Goal: Task Accomplishment & Management: Manage account settings

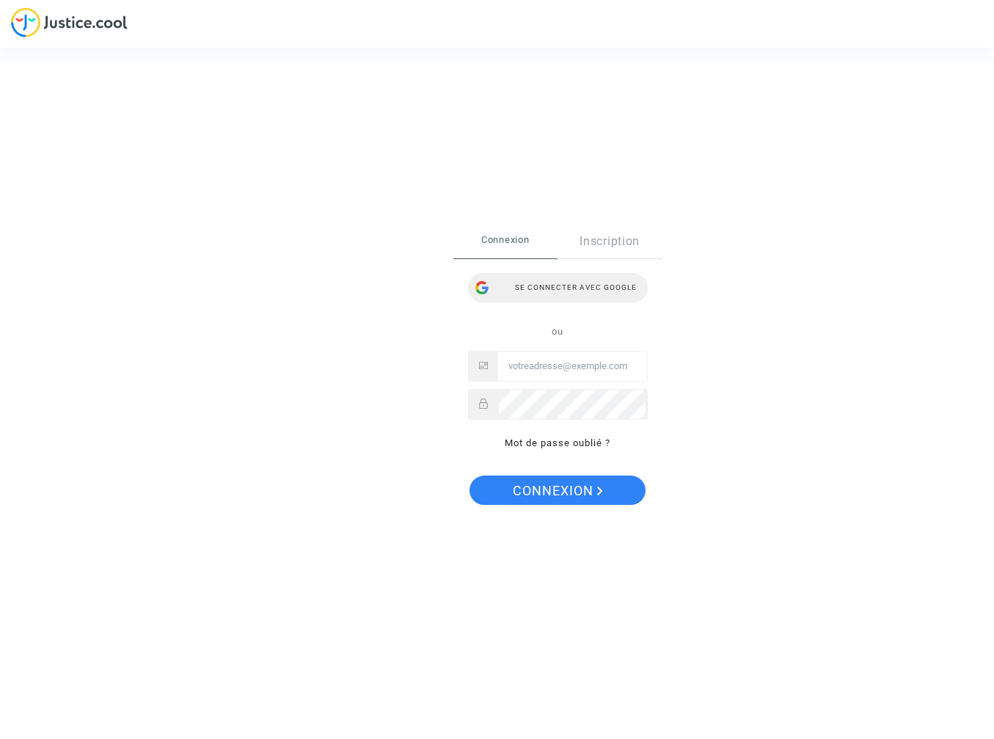
click at [578, 288] on div "Se connecter avec Google" at bounding box center [558, 287] width 180 height 29
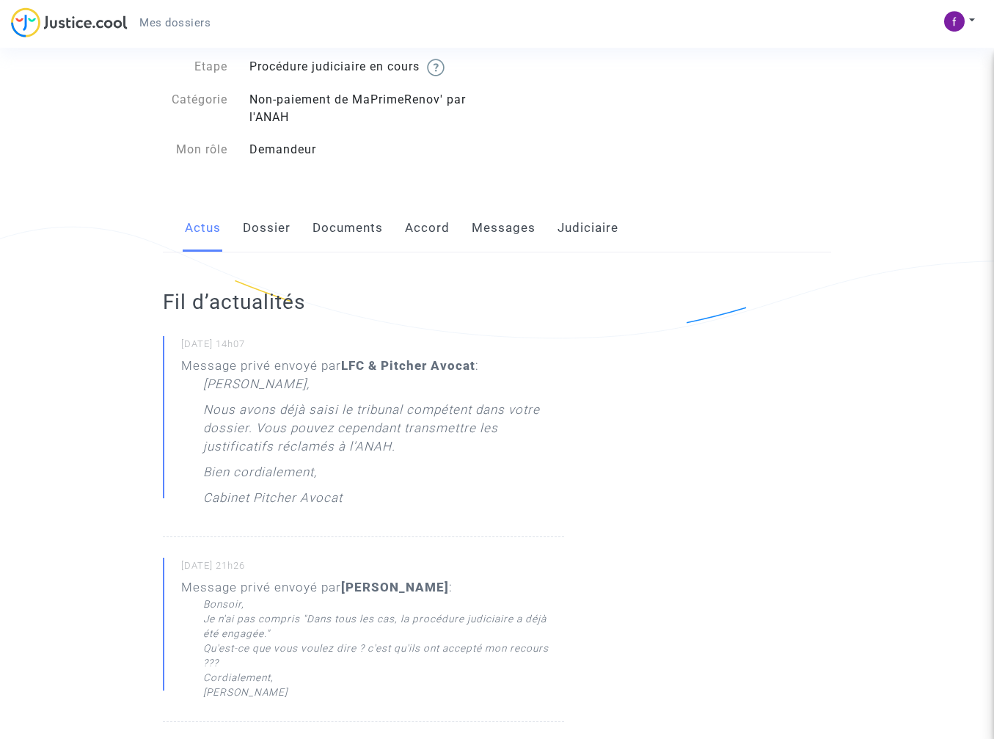
scroll to position [75, 0]
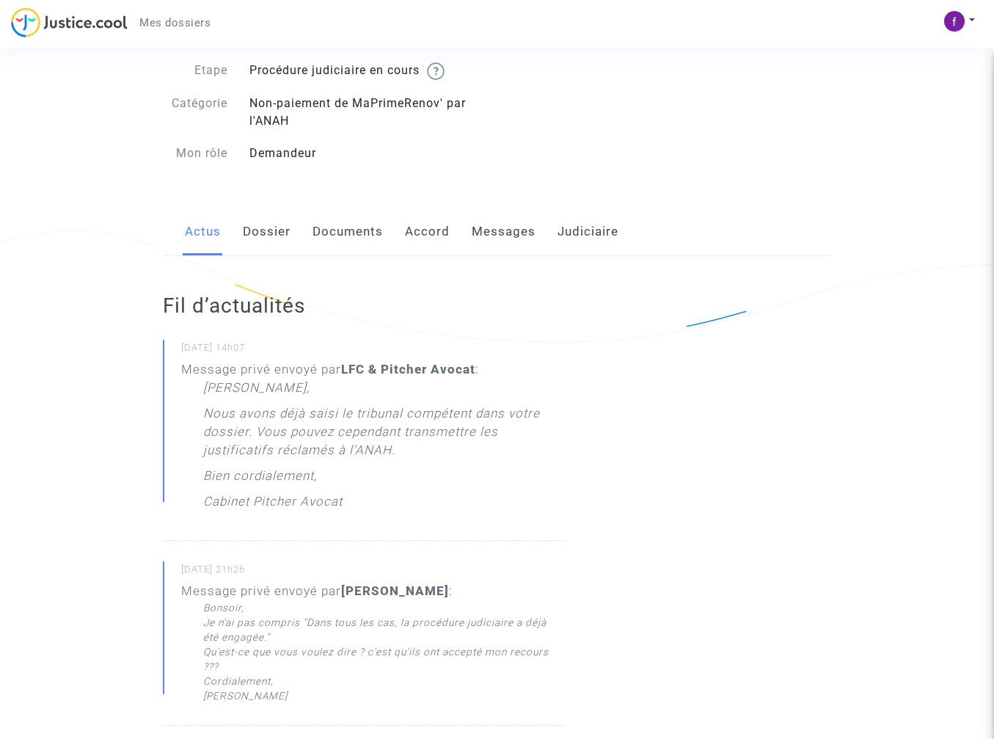
click at [269, 233] on link "Dossier" at bounding box center [267, 232] width 48 height 48
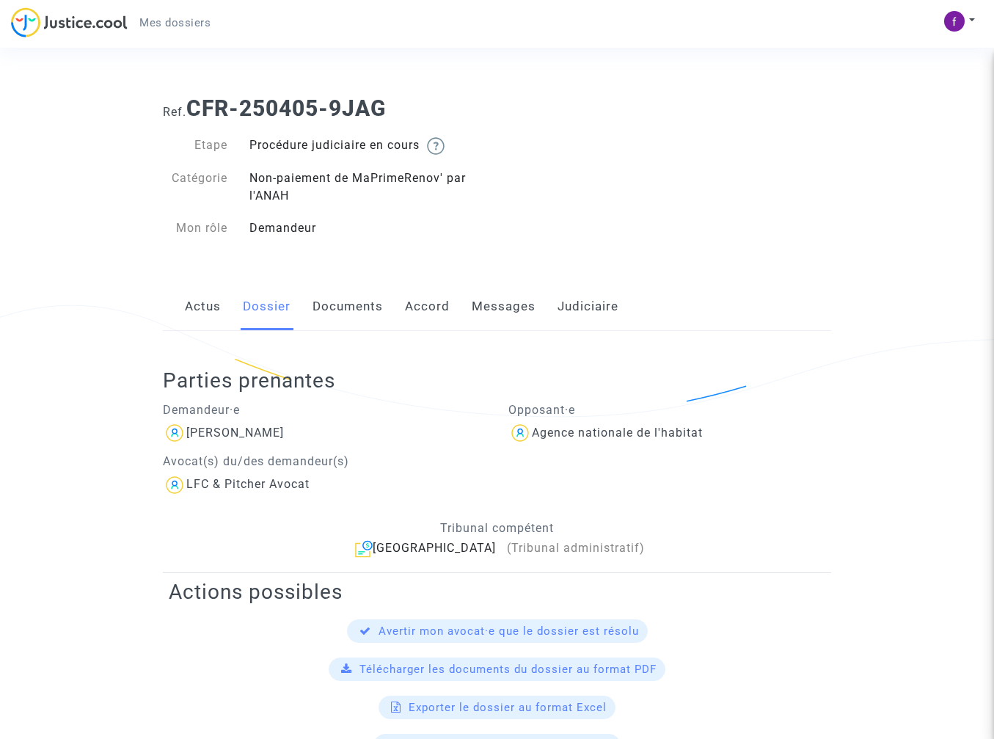
click at [363, 308] on link "Documents" at bounding box center [348, 307] width 70 height 48
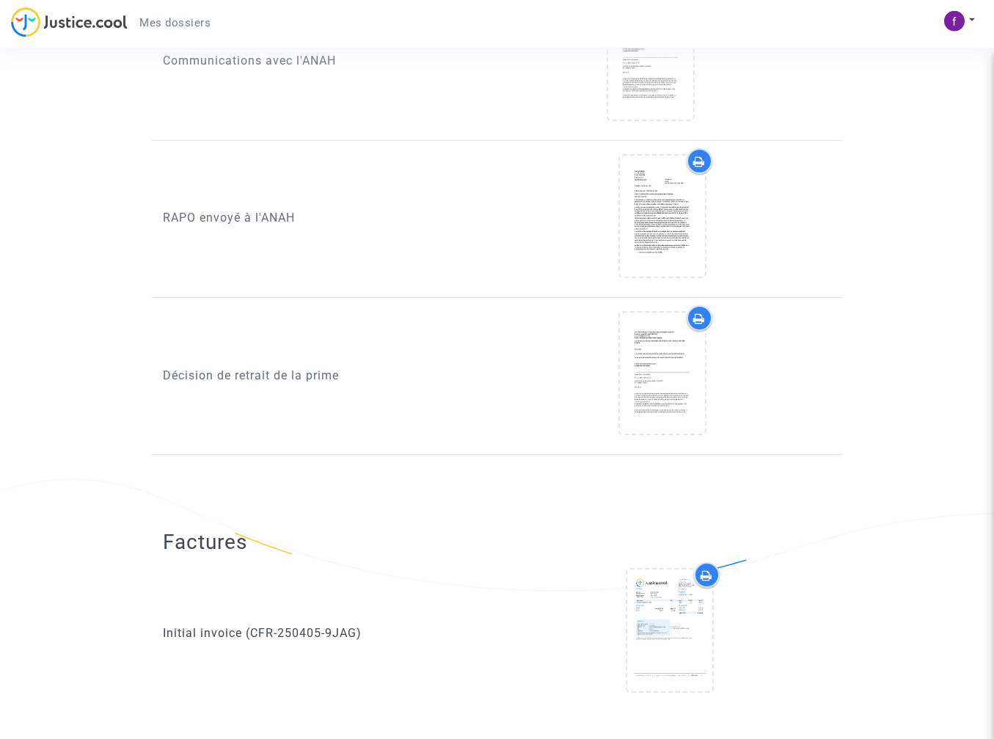
scroll to position [1496, 0]
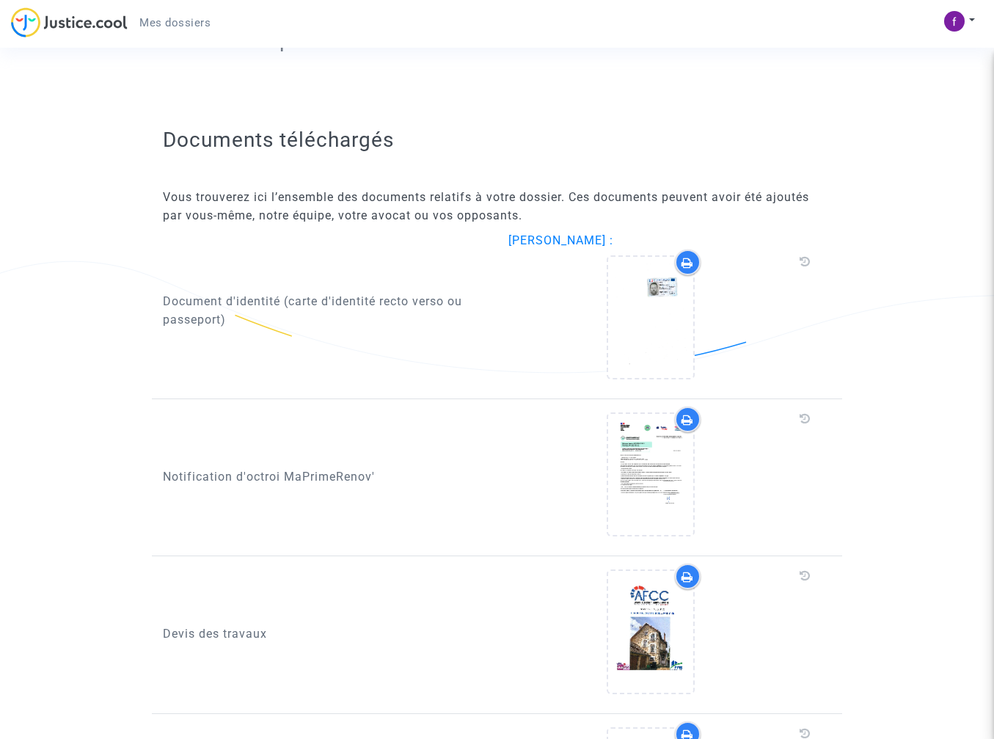
scroll to position [148, 0]
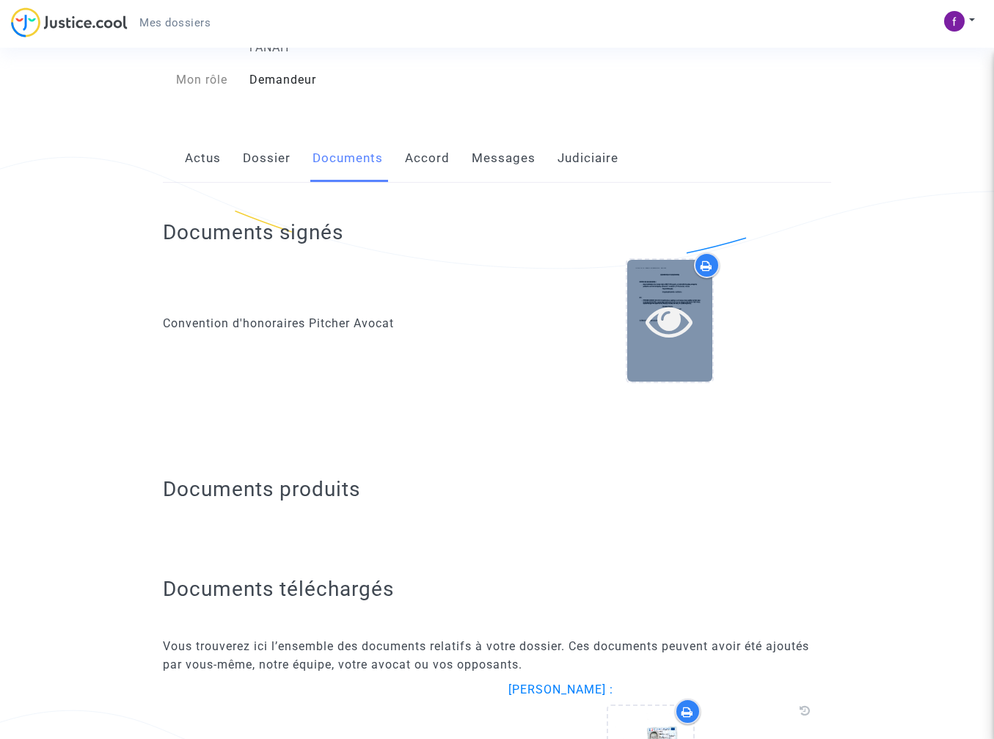
click at [680, 330] on icon at bounding box center [670, 320] width 48 height 47
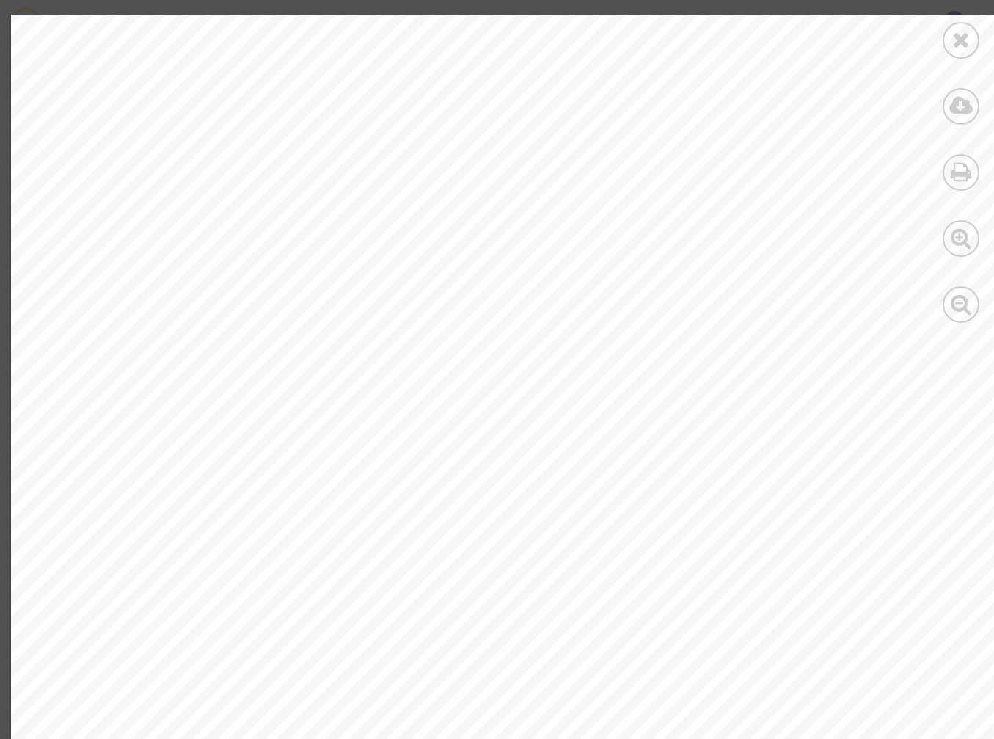
scroll to position [2845, 0]
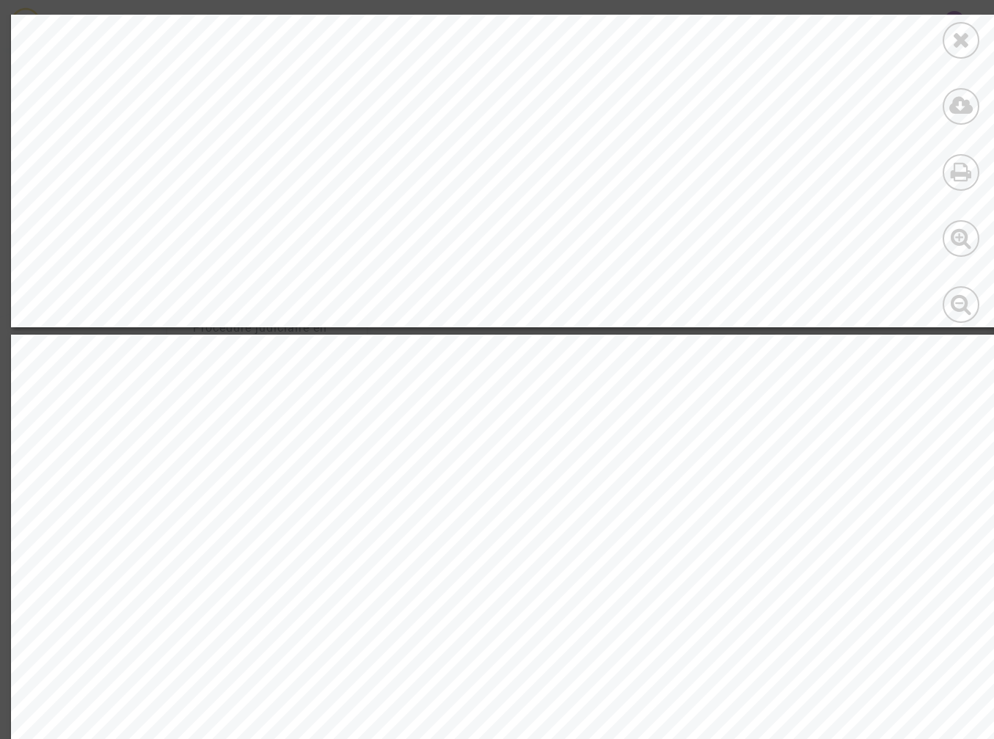
scroll to position [502, 0]
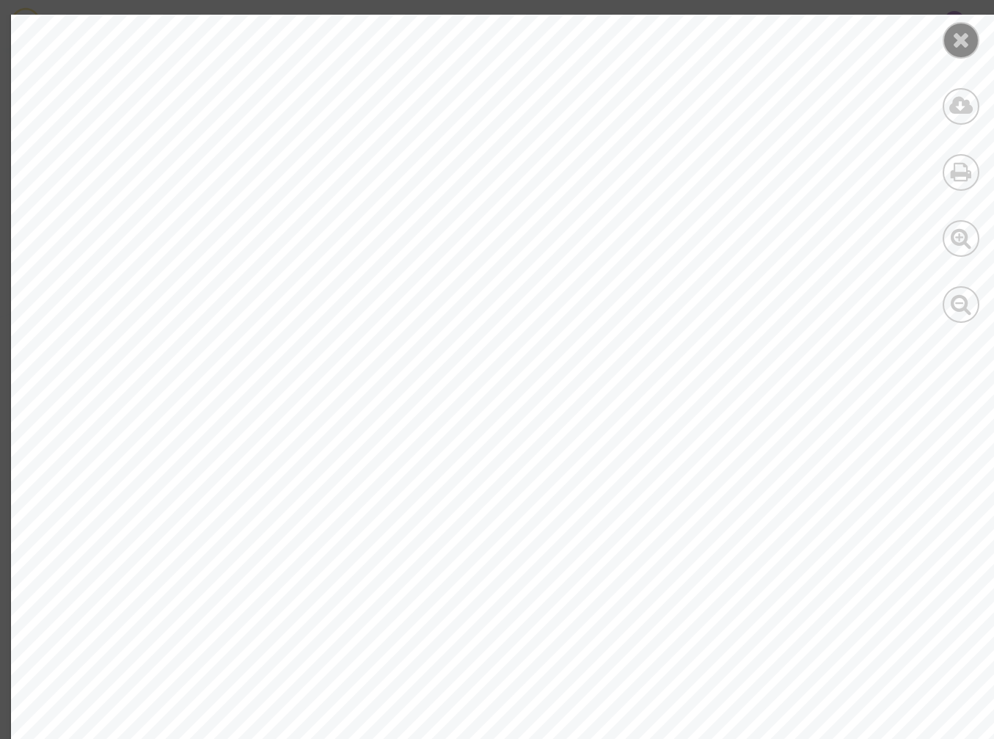
click at [963, 37] on icon at bounding box center [962, 40] width 18 height 22
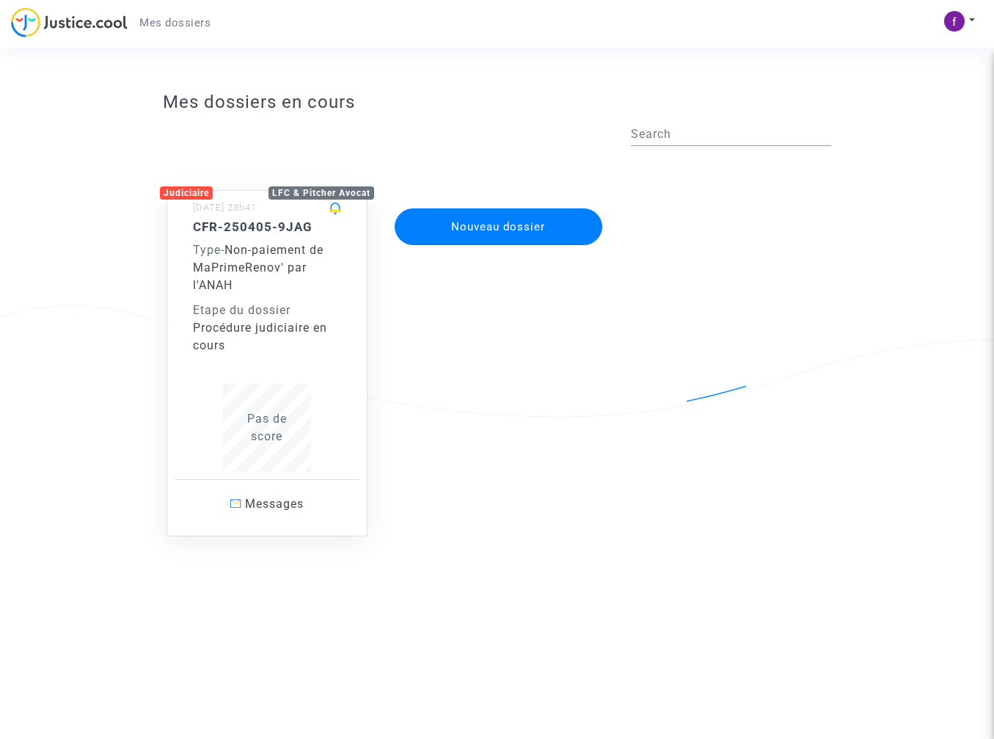
click at [274, 346] on div "Procédure judiciaire en cours" at bounding box center [267, 336] width 148 height 35
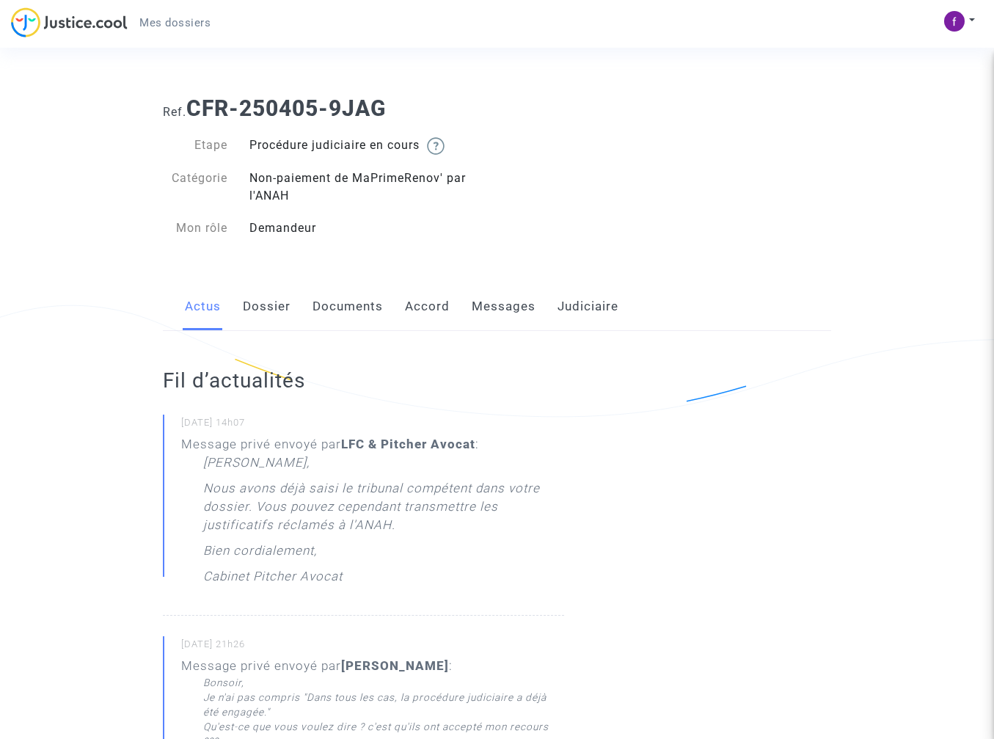
click at [425, 305] on link "Accord" at bounding box center [427, 307] width 45 height 48
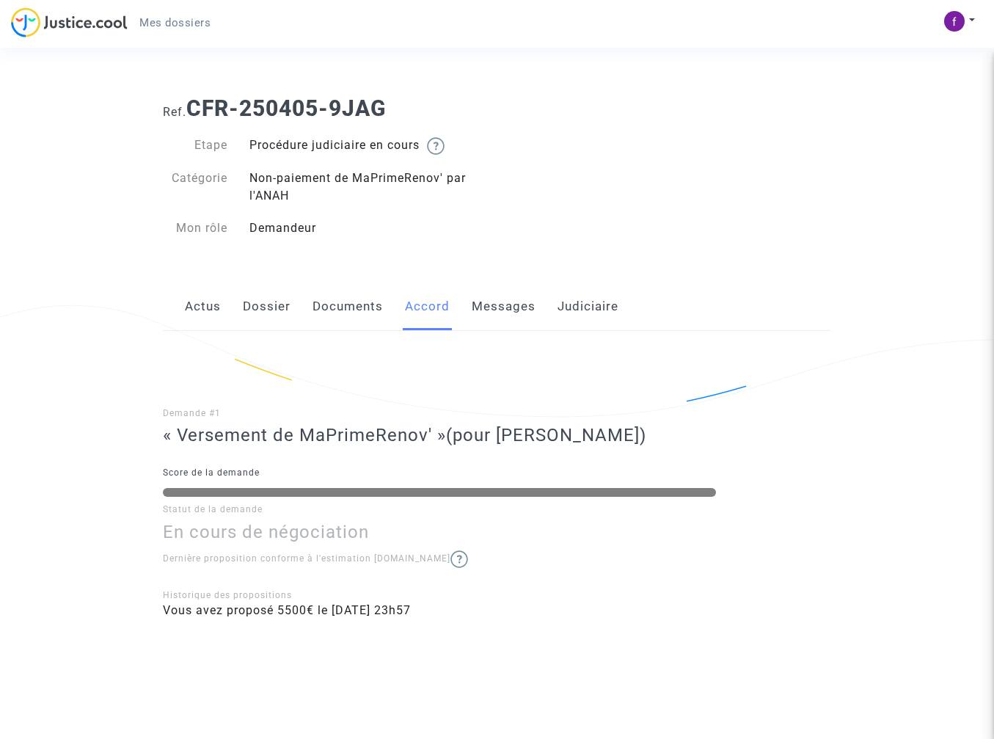
click at [497, 303] on link "Messages" at bounding box center [504, 307] width 64 height 48
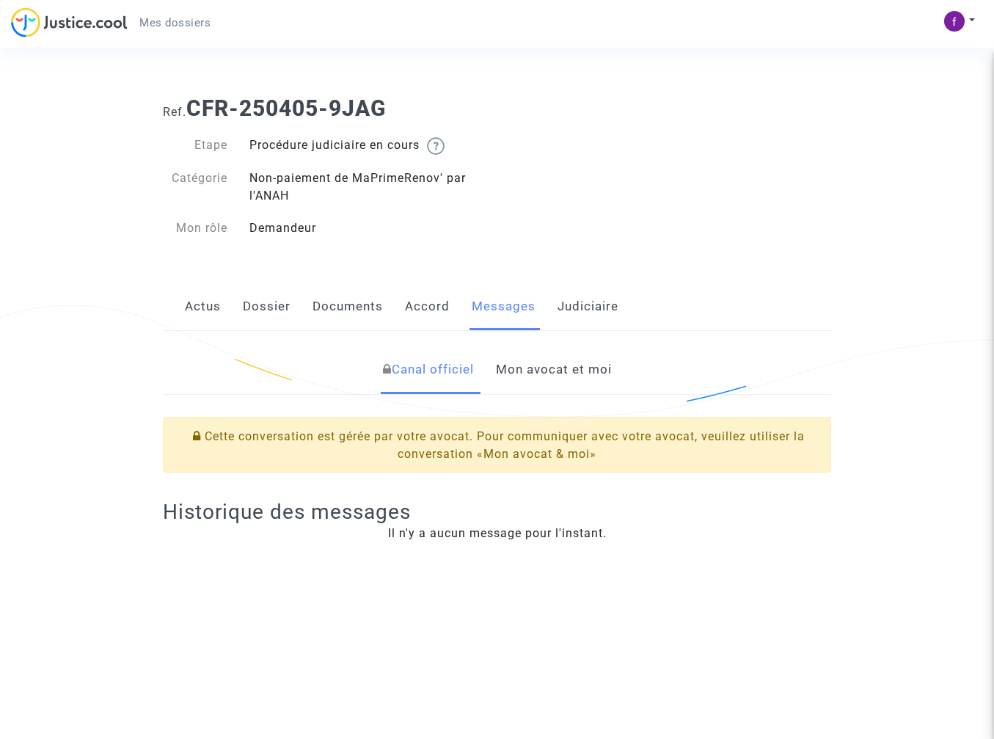
click at [585, 305] on link "Judiciaire" at bounding box center [588, 307] width 61 height 48
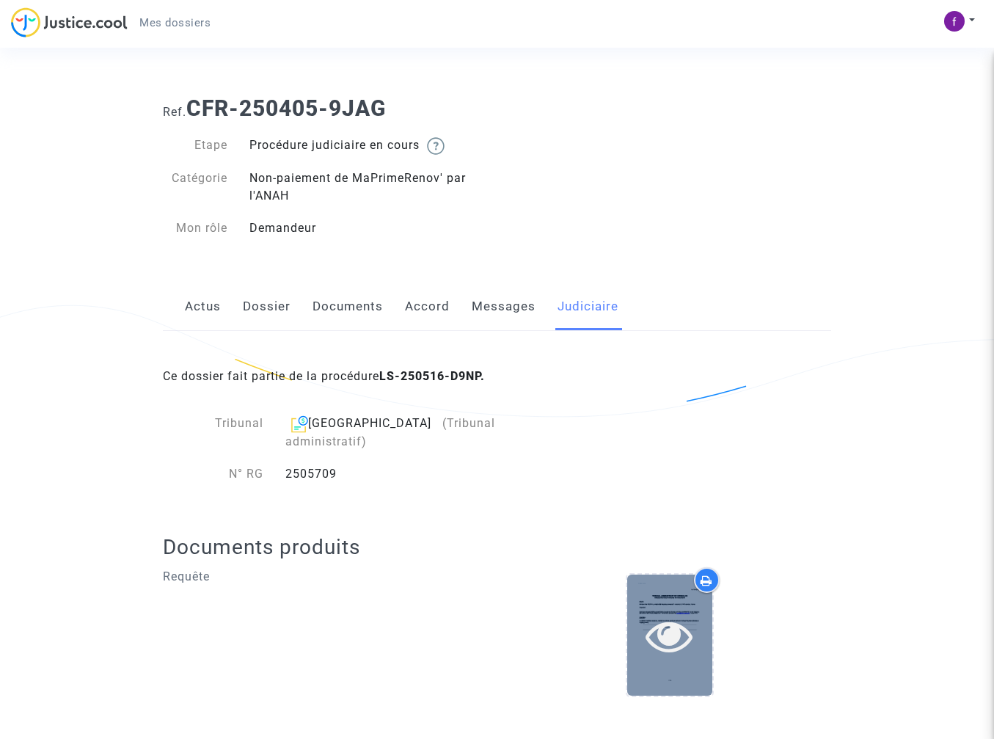
click at [666, 625] on icon at bounding box center [670, 635] width 48 height 47
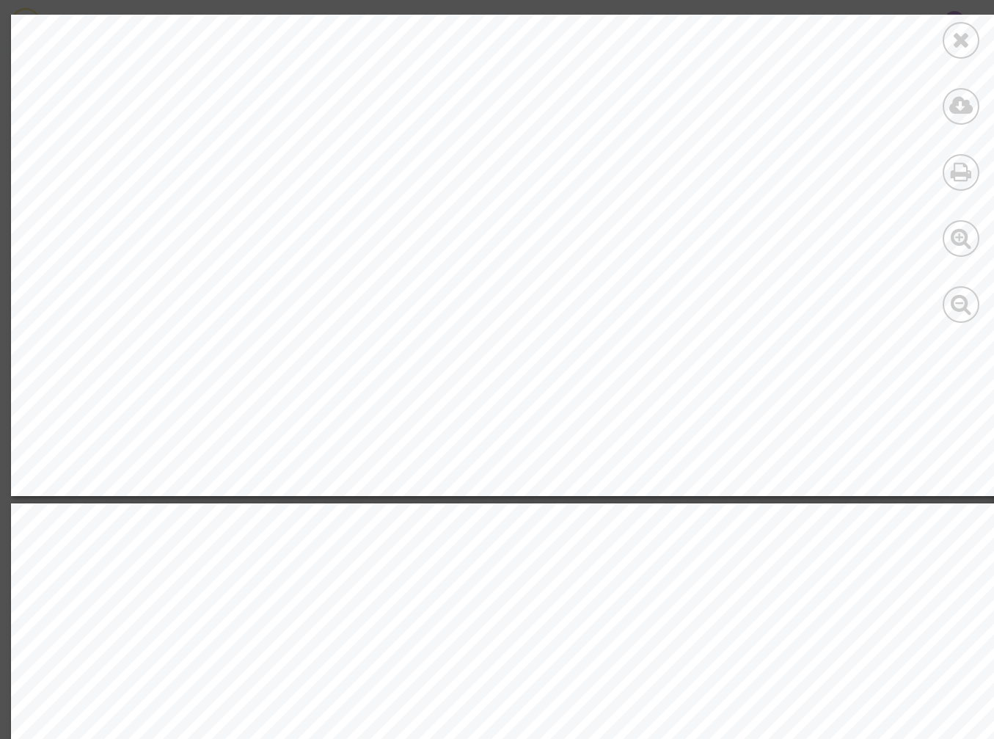
scroll to position [12131, 0]
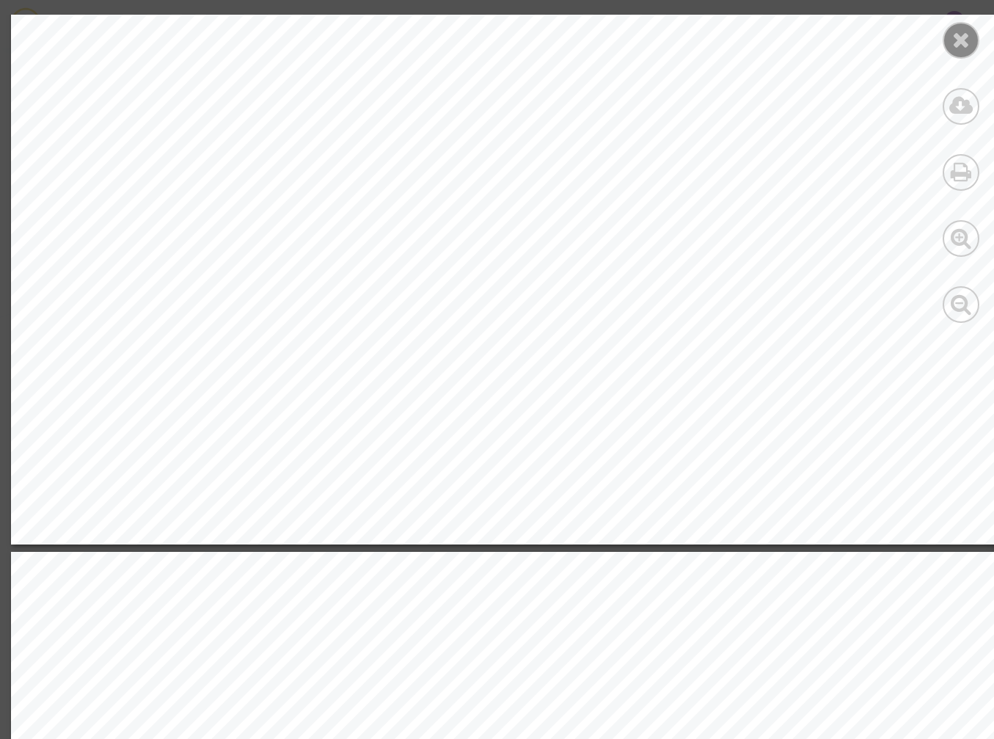
click at [950, 43] on div at bounding box center [961, 40] width 37 height 37
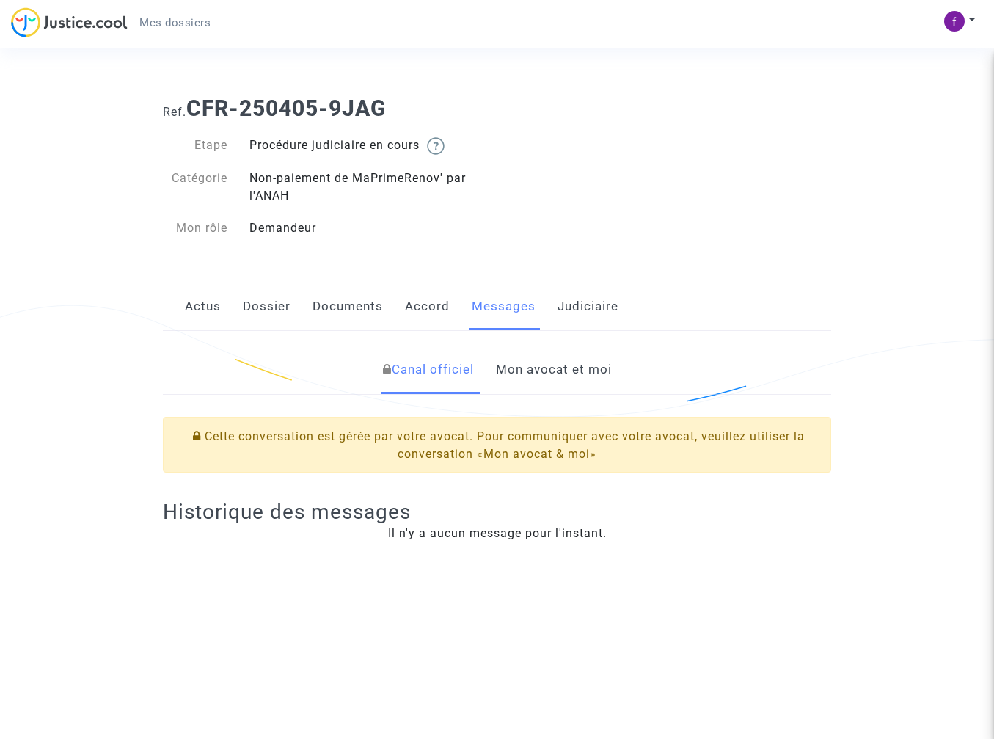
click at [545, 376] on link "Mon avocat et moi" at bounding box center [554, 370] width 116 height 48
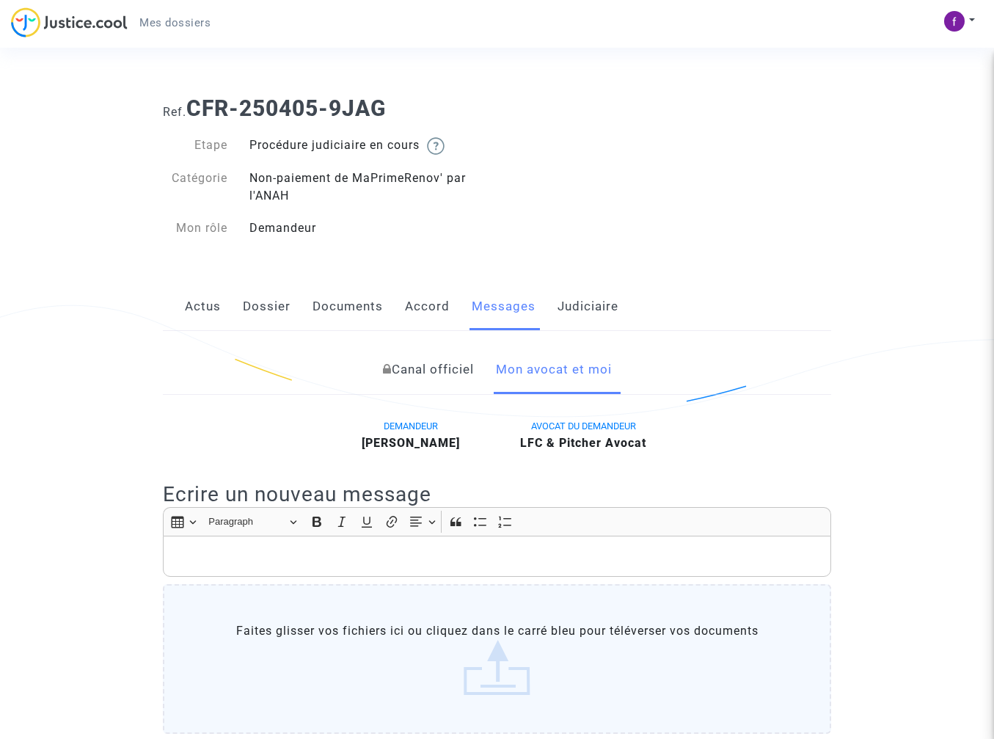
click at [586, 311] on link "Judiciaire" at bounding box center [588, 307] width 61 height 48
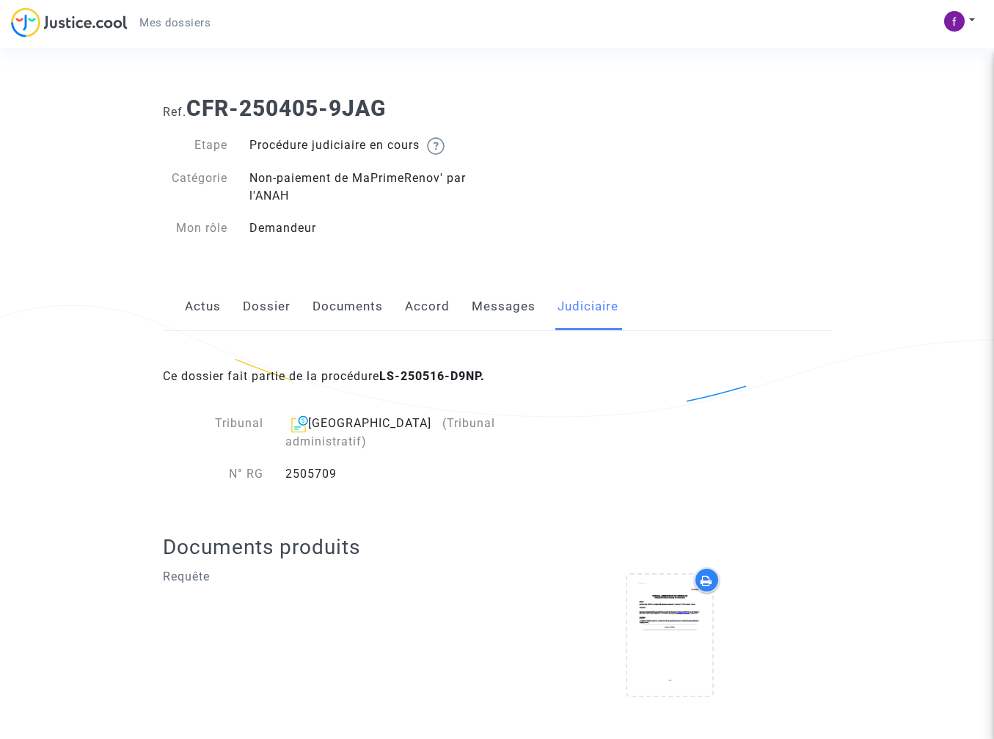
click at [162, 21] on span "Mes dossiers" at bounding box center [174, 22] width 71 height 13
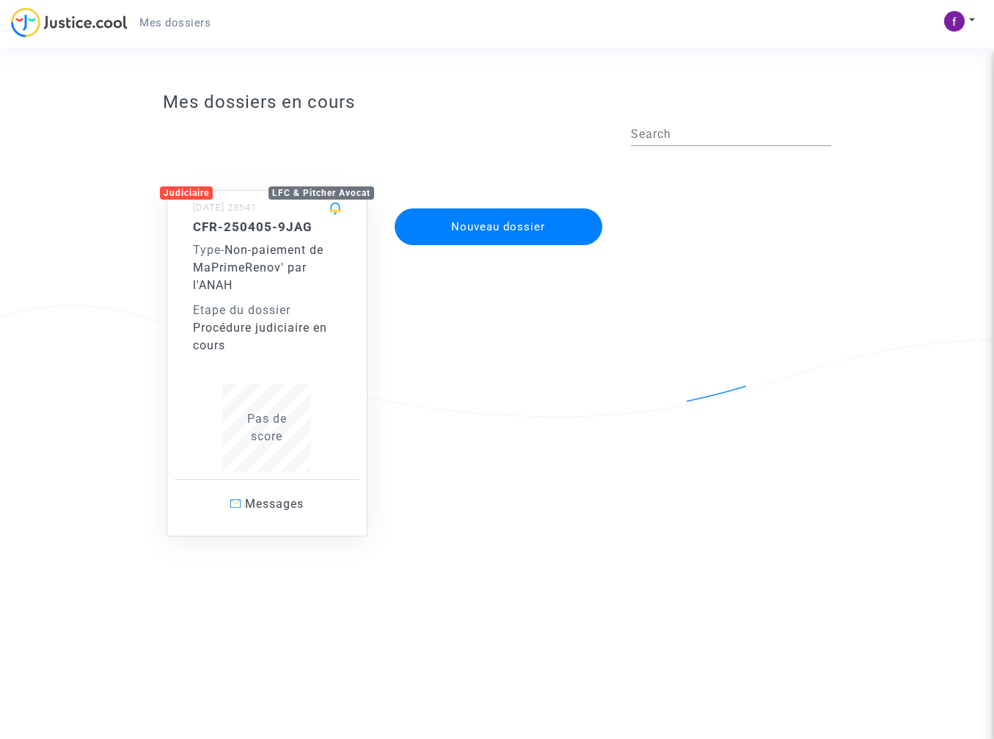
click at [58, 23] on img at bounding box center [69, 22] width 117 height 30
click at [31, 24] on img at bounding box center [69, 22] width 117 height 30
click at [341, 191] on div "LFC & Pitcher Avocat" at bounding box center [322, 192] width 106 height 13
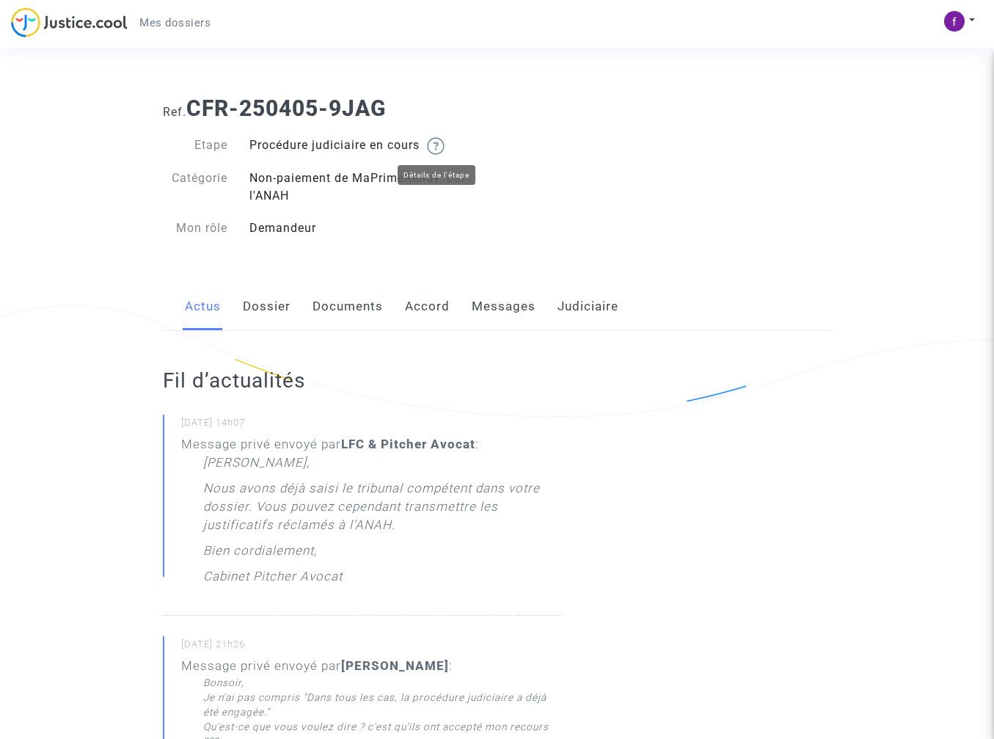
click at [442, 144] on img at bounding box center [436, 146] width 18 height 18
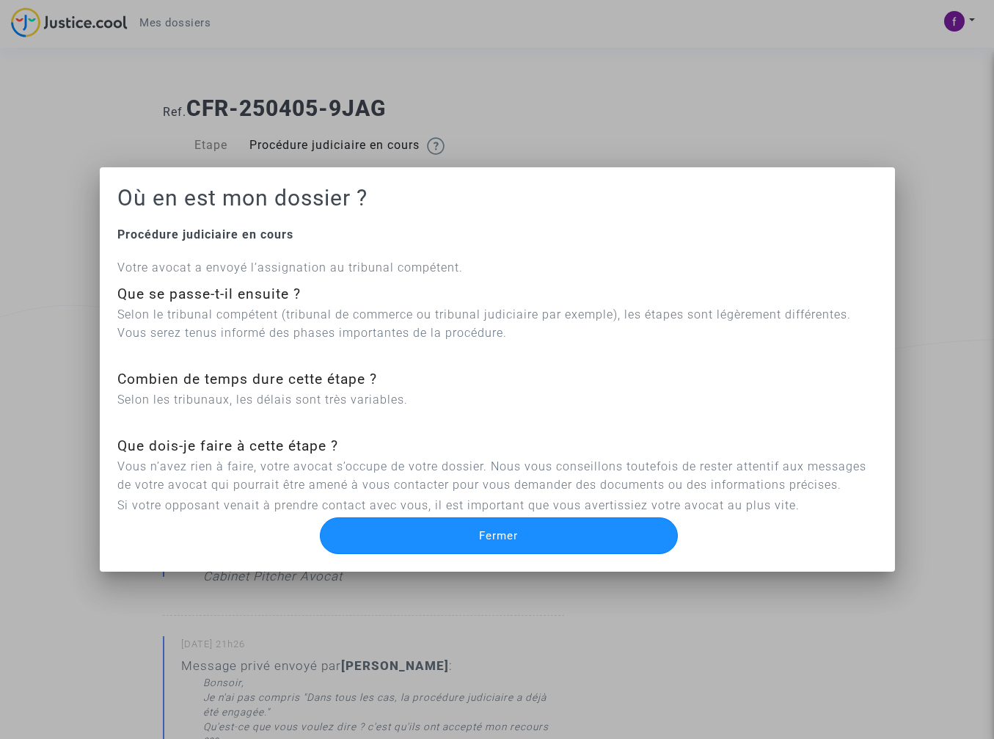
click at [501, 527] on button "Fermer" at bounding box center [499, 535] width 358 height 37
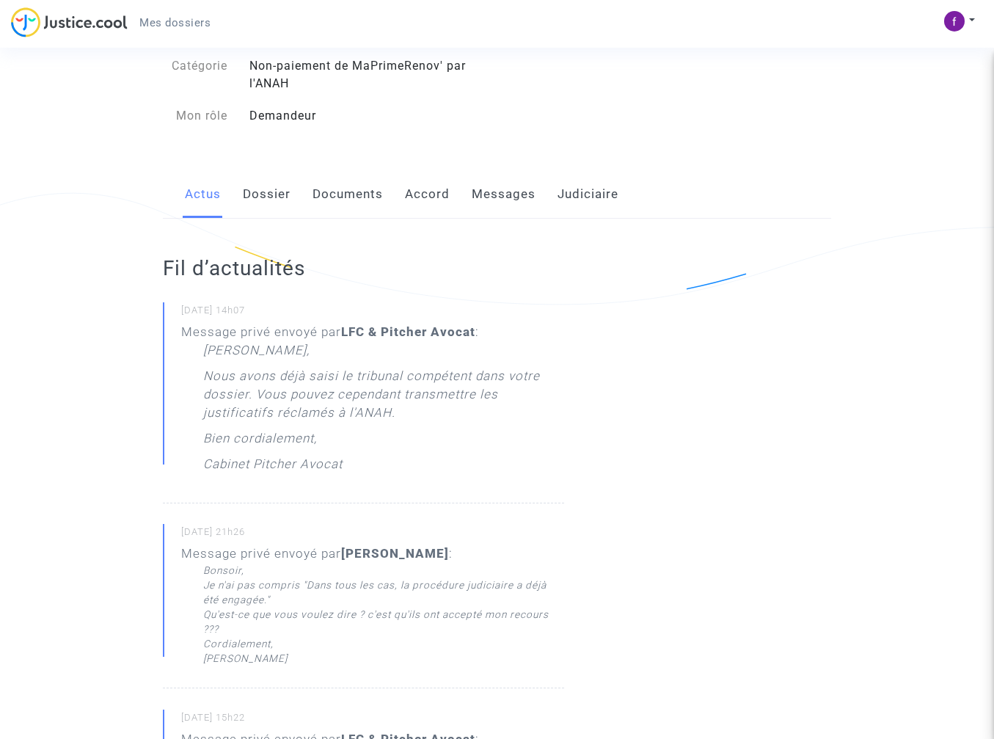
scroll to position [75, 0]
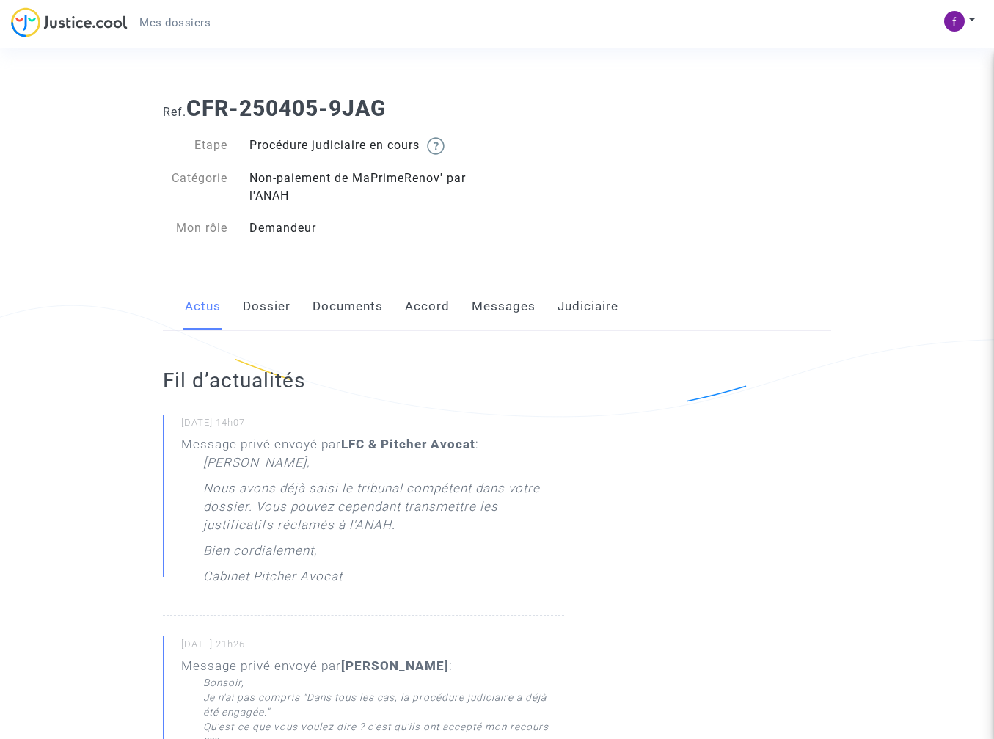
click at [374, 304] on link "Documents" at bounding box center [348, 307] width 70 height 48
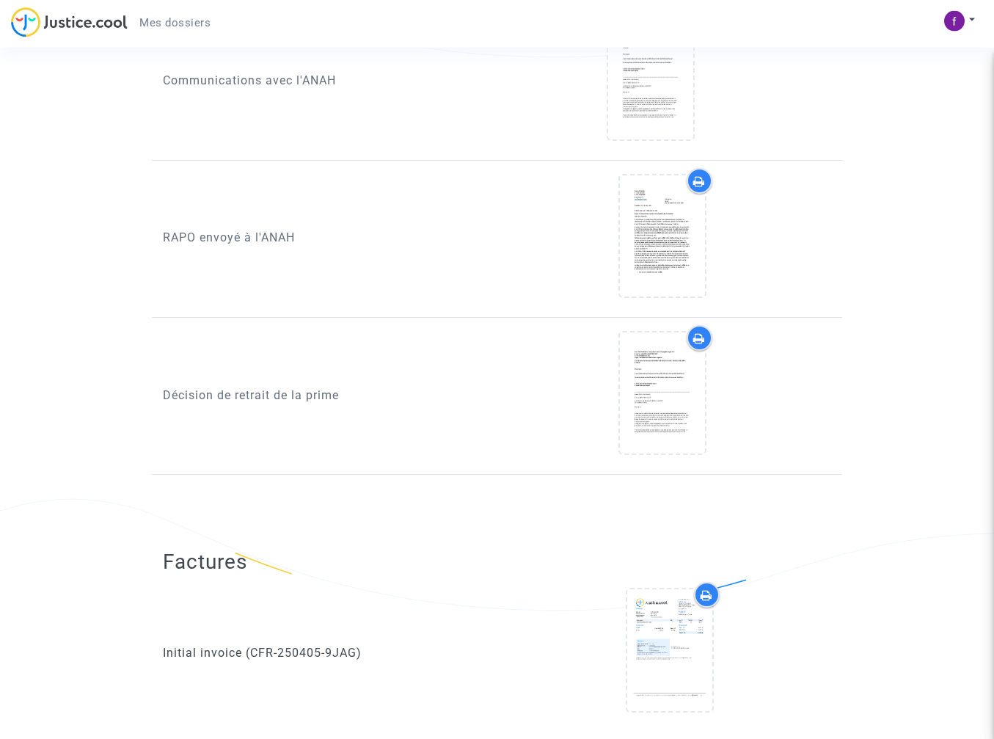
scroll to position [1496, 0]
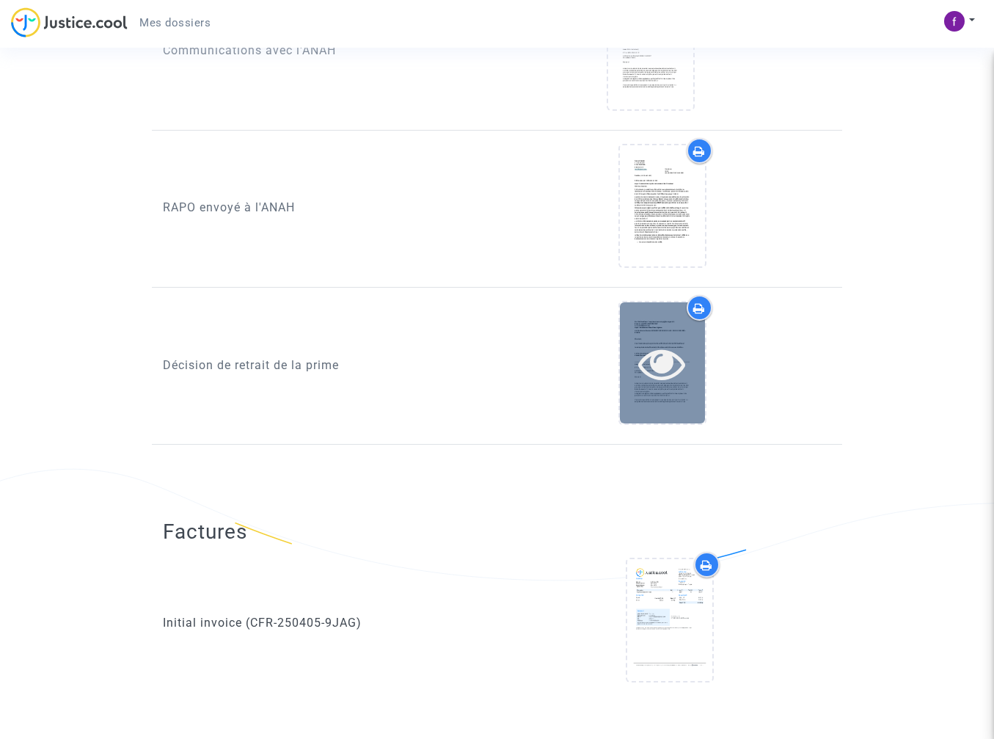
click at [657, 351] on icon at bounding box center [662, 363] width 48 height 47
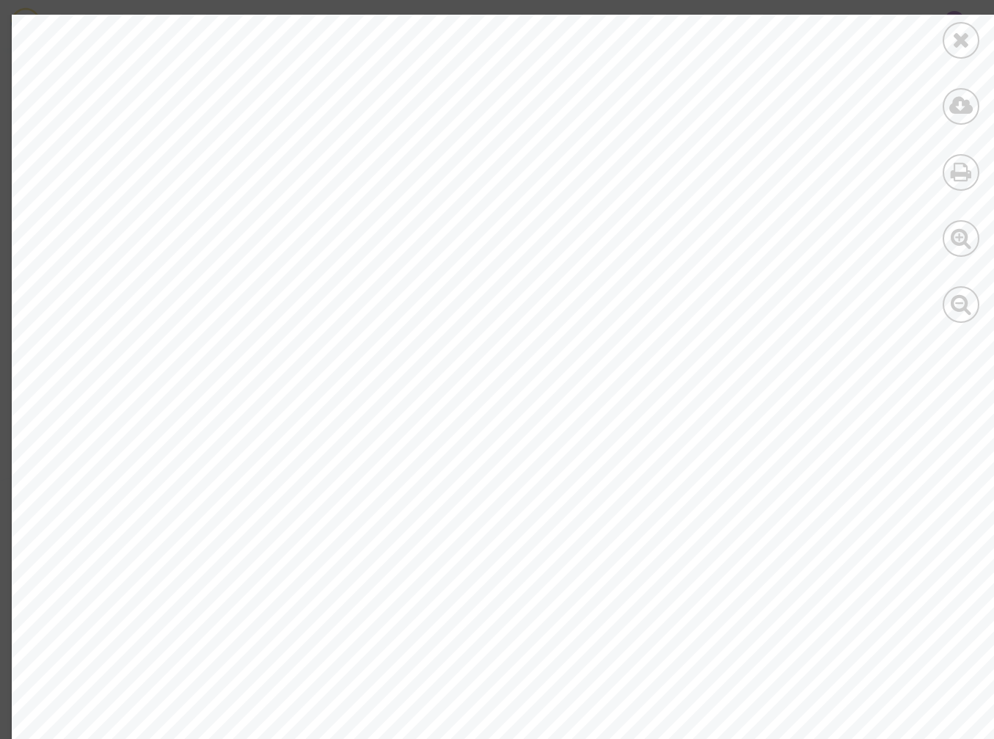
scroll to position [4853, 0]
click at [969, 48] on icon at bounding box center [962, 40] width 18 height 22
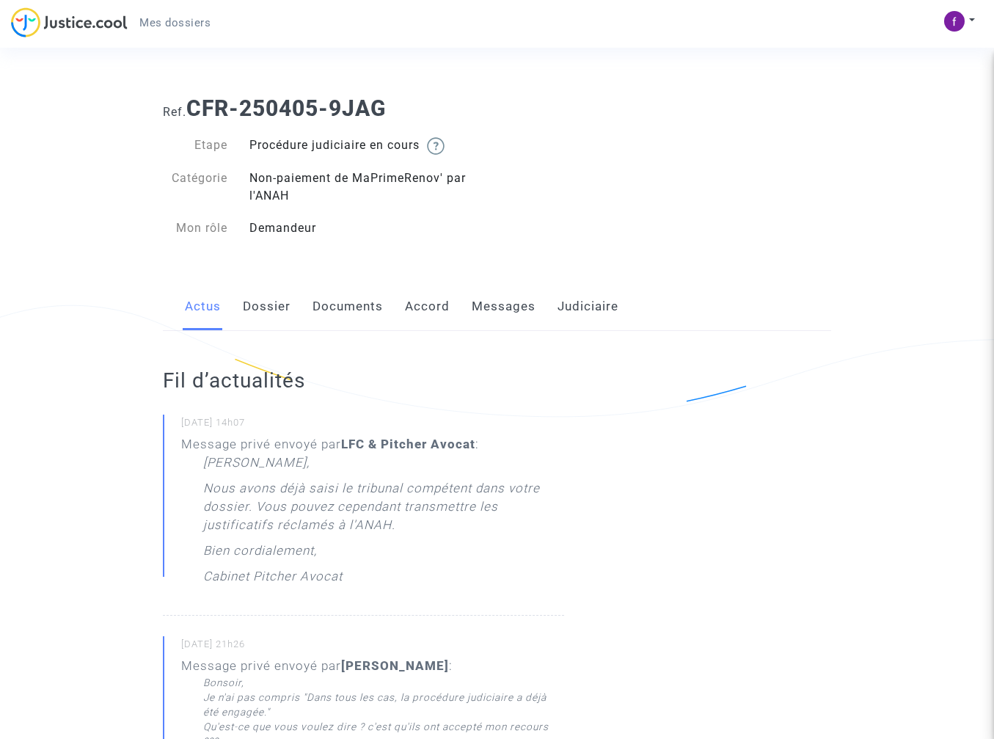
click at [376, 304] on link "Documents" at bounding box center [348, 307] width 70 height 48
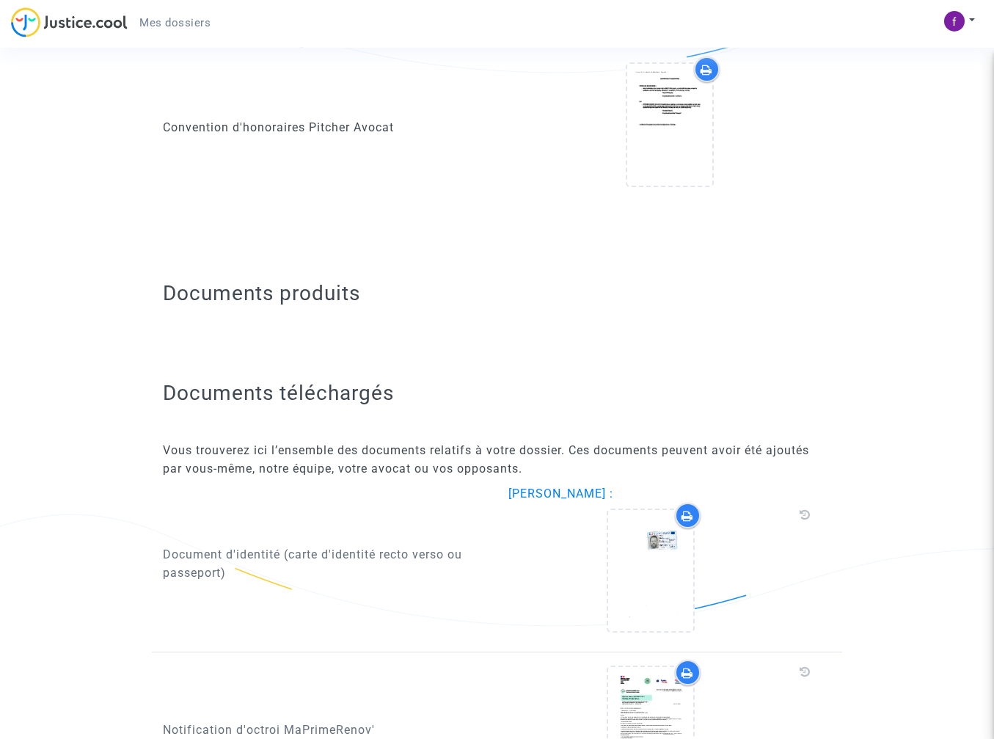
scroll to position [225, 0]
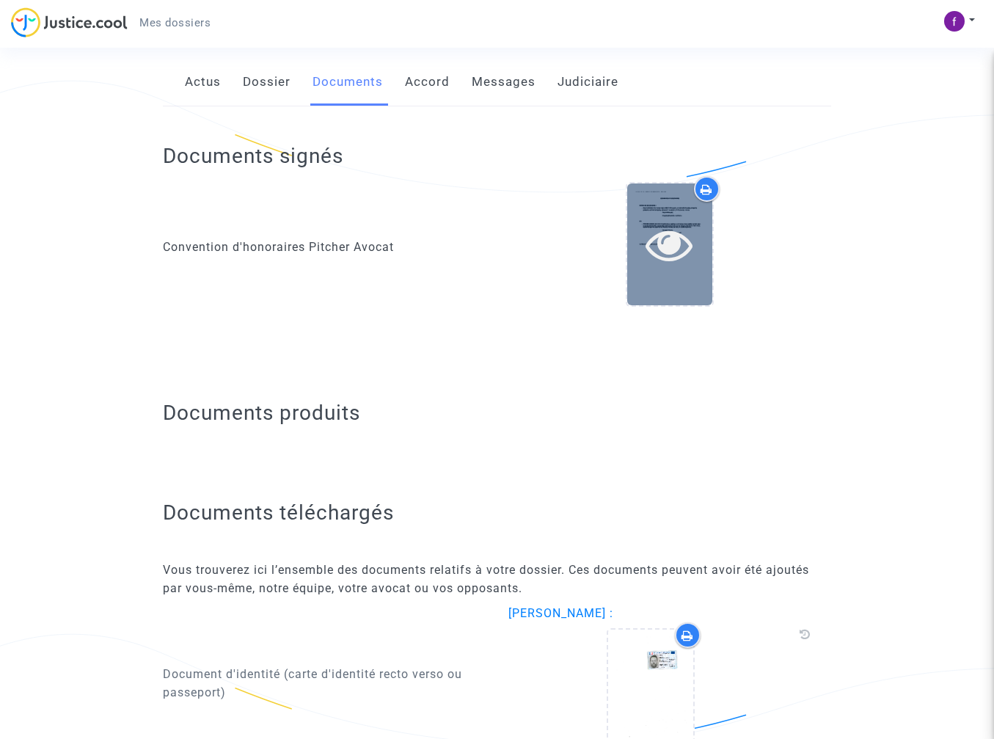
click at [685, 255] on icon at bounding box center [670, 244] width 48 height 47
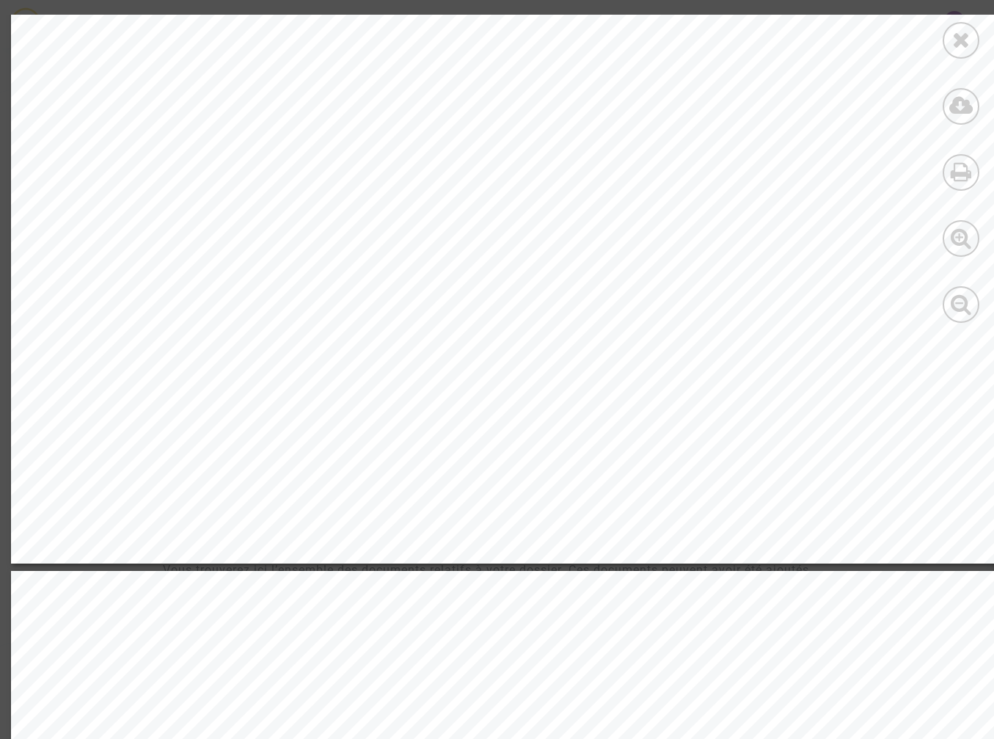
scroll to position [1757, 0]
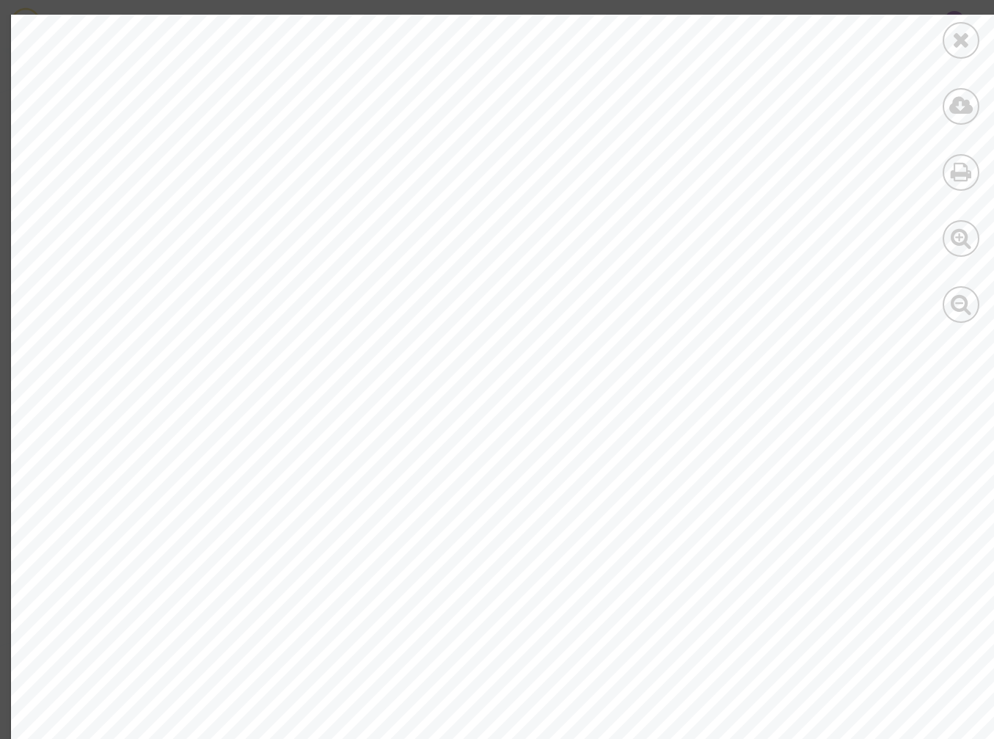
drag, startPoint x: 956, startPoint y: 39, endPoint x: 973, endPoint y: 46, distance: 18.4
click at [956, 38] on icon at bounding box center [962, 40] width 18 height 22
